Goal: Transaction & Acquisition: Obtain resource

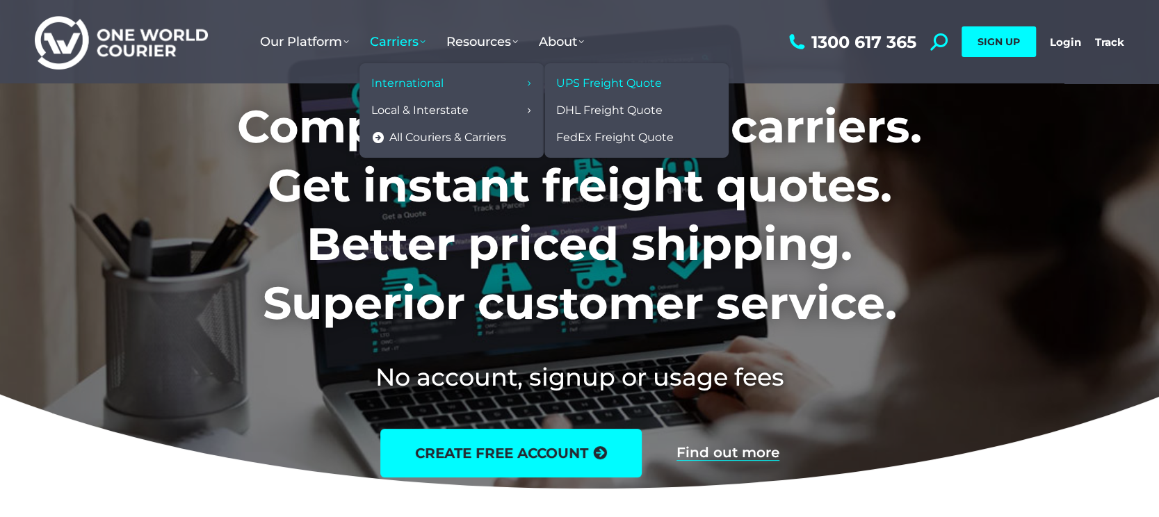
click at [587, 87] on span "UPS Freight Quote" at bounding box center [609, 83] width 106 height 15
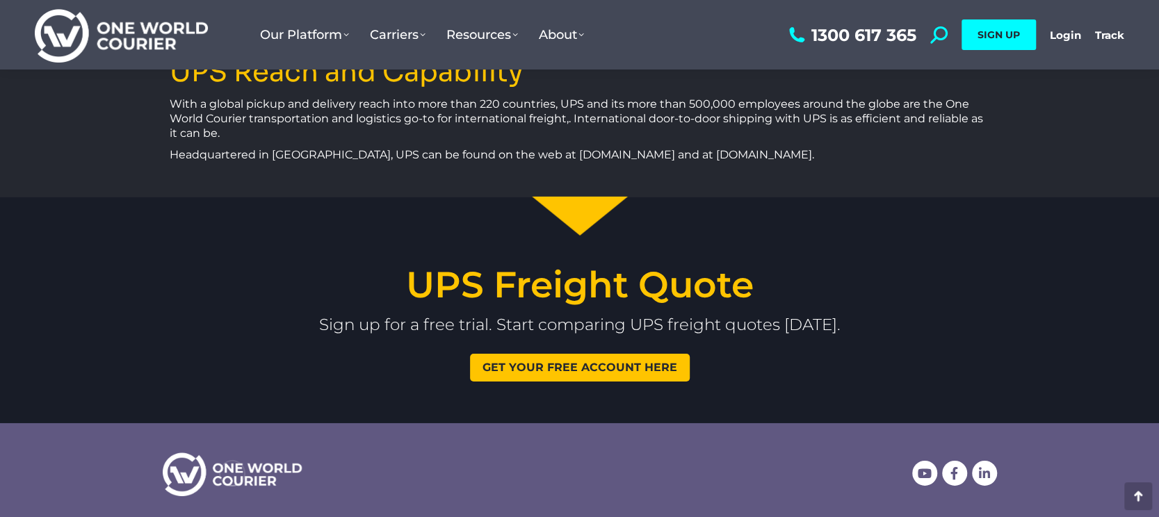
scroll to position [3016, 0]
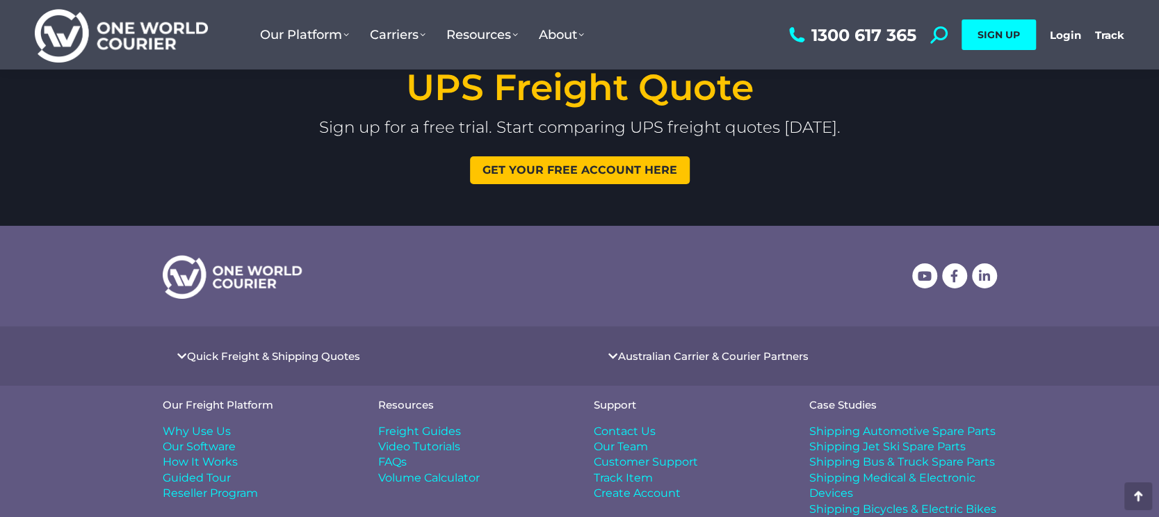
click at [288, 351] on link "Quick Freight & Shipping Quotes" at bounding box center [273, 356] width 173 height 10
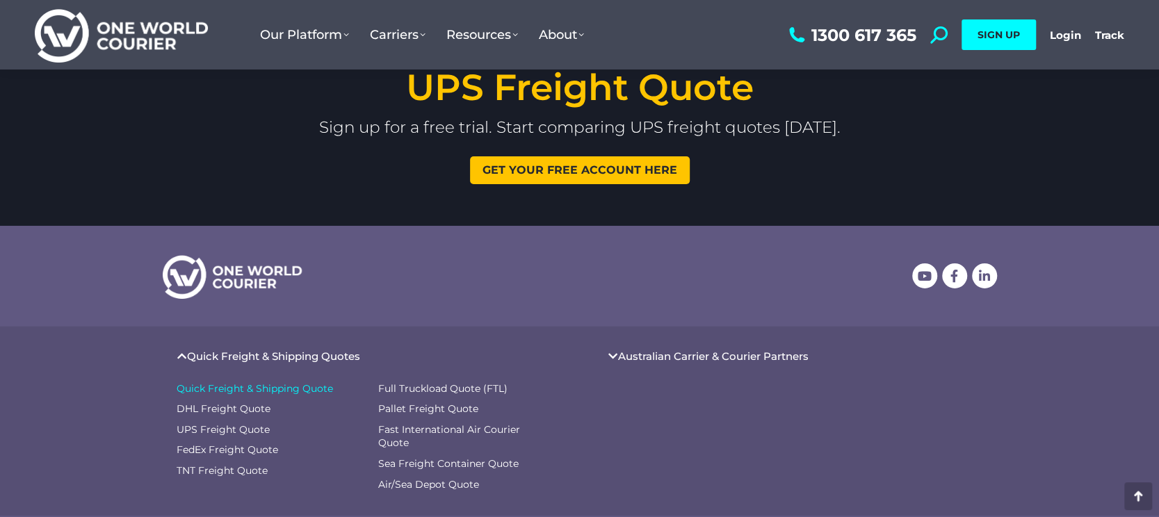
click at [283, 382] on span "Quick Freight & Shipping Quote" at bounding box center [255, 389] width 156 height 14
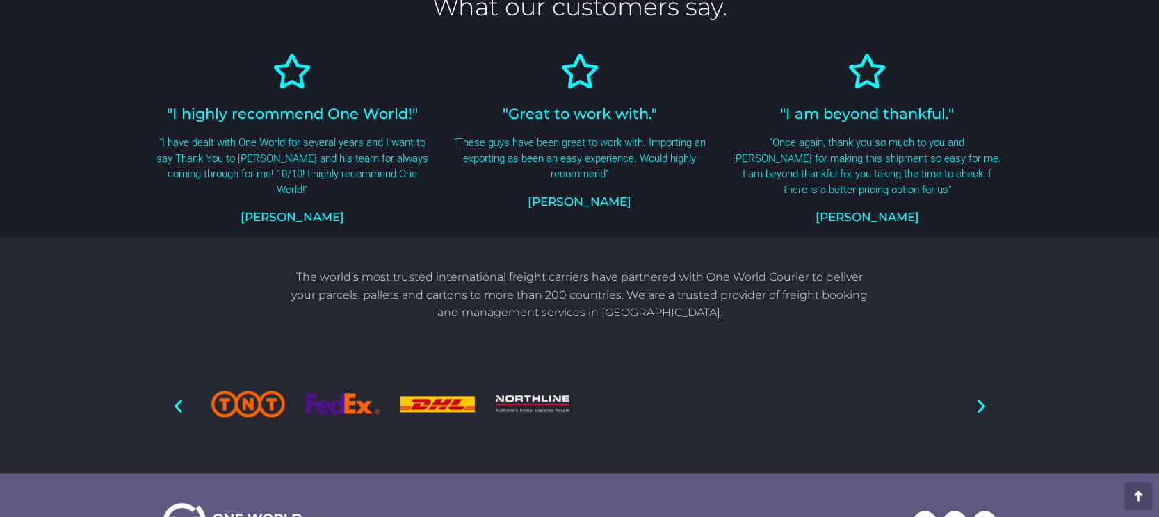
scroll to position [1146, 0]
